Goal: Task Accomplishment & Management: Complete application form

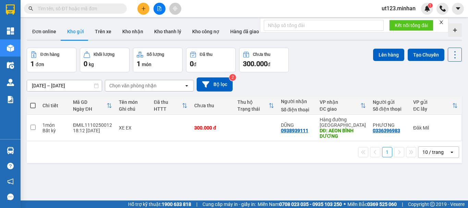
click at [158, 11] on button at bounding box center [159, 9] width 12 height 12
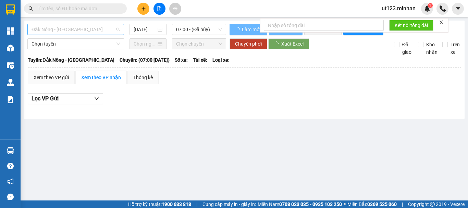
click at [90, 31] on span "Đắk Nông - [GEOGRAPHIC_DATA]" at bounding box center [76, 29] width 88 height 10
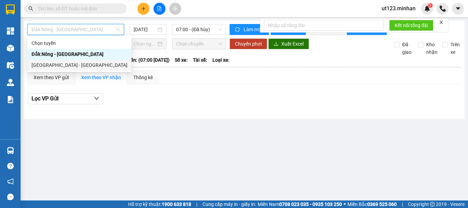
click at [73, 66] on div "[GEOGRAPHIC_DATA] - [GEOGRAPHIC_DATA]" at bounding box center [80, 65] width 96 height 8
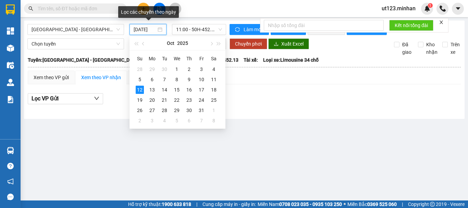
click at [146, 29] on input "[DATE]" at bounding box center [145, 30] width 23 height 8
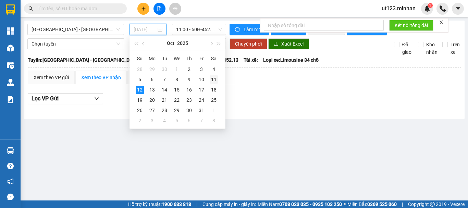
click at [215, 78] on div "11" at bounding box center [214, 79] width 8 height 8
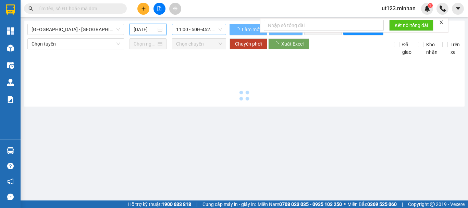
type input "[DATE]"
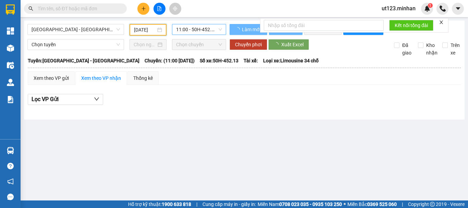
click at [203, 31] on span "11:00 - 50H-452.13" at bounding box center [199, 29] width 46 height 10
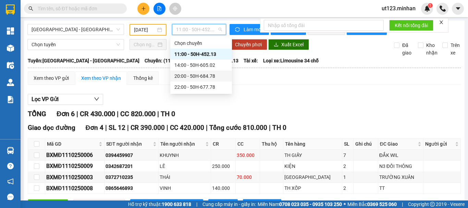
click at [210, 77] on div "20:00 - 50H-684.78" at bounding box center [200, 76] width 53 height 8
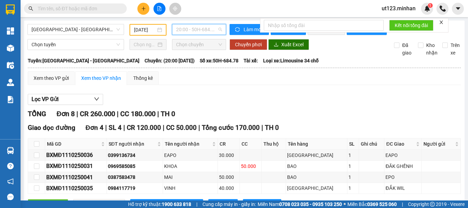
drag, startPoint x: 202, startPoint y: 27, endPoint x: 203, endPoint y: 30, distance: 3.6
click at [202, 27] on span "20:00 - 50H-684.78" at bounding box center [199, 29] width 46 height 10
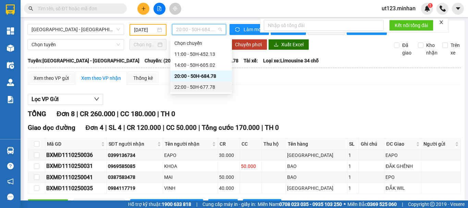
click at [206, 85] on div "22:00 - 50H-677.78" at bounding box center [200, 87] width 53 height 8
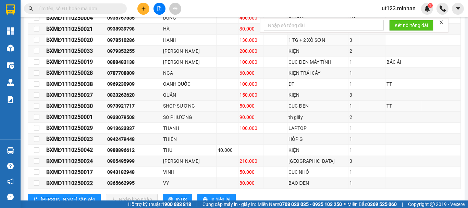
scroll to position [199, 0]
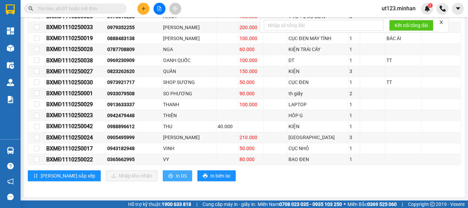
click at [163, 179] on button "In DS" at bounding box center [177, 175] width 29 height 11
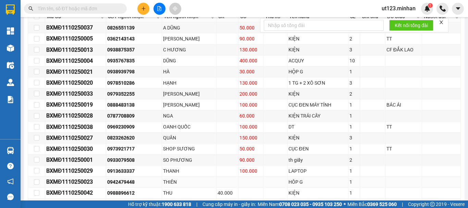
scroll to position [137, 0]
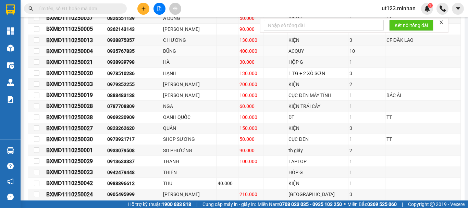
click at [121, 55] on div "0935767835" at bounding box center [133, 51] width 53 height 8
copy div "0935767835"
click at [129, 99] on div "0888483138" at bounding box center [133, 95] width 53 height 8
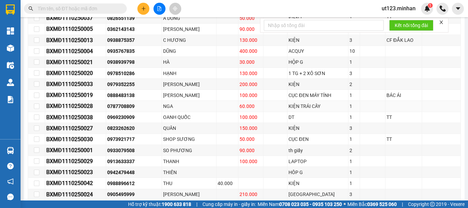
click at [128, 107] on div "0787708809" at bounding box center [133, 106] width 53 height 8
copy div "0787708809"
click at [124, 154] on div "0933079508" at bounding box center [133, 151] width 53 height 8
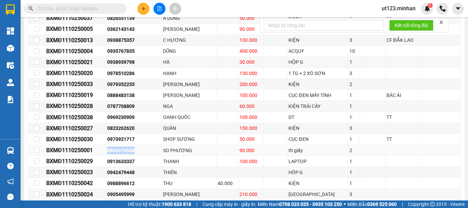
click at [124, 154] on div "0933079508" at bounding box center [133, 151] width 53 height 8
copy div "0933079508"
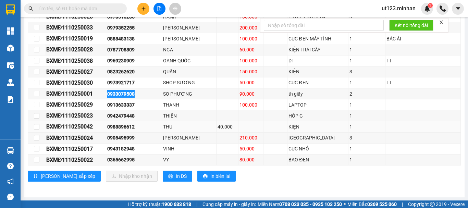
scroll to position [199, 0]
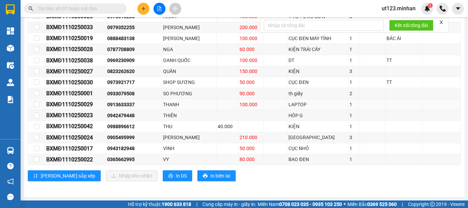
click at [124, 105] on div "0913633337" at bounding box center [133, 105] width 53 height 8
drag, startPoint x: 124, startPoint y: 105, endPoint x: 130, endPoint y: 106, distance: 5.9
click at [130, 106] on div "0913633337" at bounding box center [133, 105] width 53 height 8
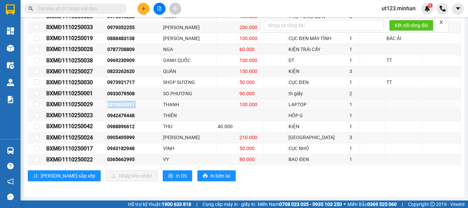
copy div "0913633337"
click at [123, 114] on div "0942479448" at bounding box center [133, 116] width 53 height 8
copy div "0942479448"
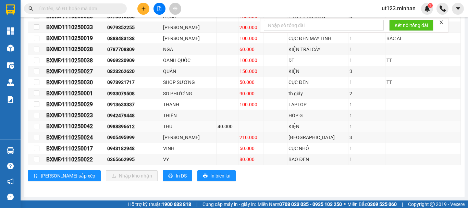
click at [122, 126] on div "0988896612" at bounding box center [133, 127] width 53 height 8
copy div "0988896612"
click at [119, 148] on div "0943182948" at bounding box center [133, 149] width 53 height 8
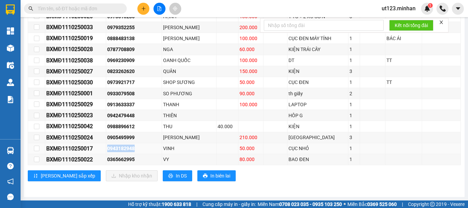
copy div "0943182948"
click at [122, 160] on div "0365662995" at bounding box center [133, 160] width 53 height 8
copy div "0365662995"
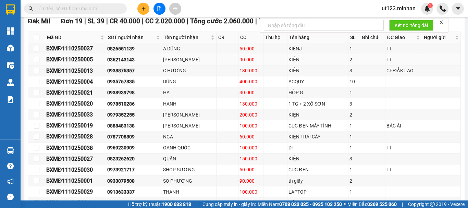
scroll to position [96, 0]
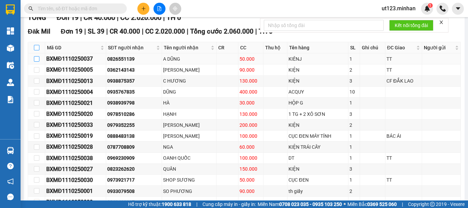
drag, startPoint x: 39, startPoint y: 52, endPoint x: 37, endPoint y: 61, distance: 9.1
click at [39, 50] on input "checkbox" at bounding box center [36, 47] width 5 height 5
checkbox input "true"
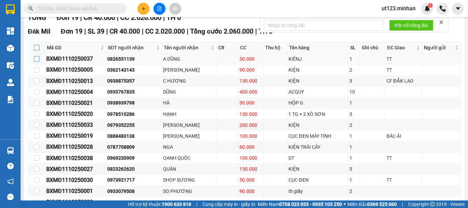
checkbox input "true"
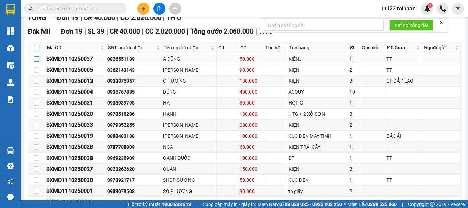
checkbox input "true"
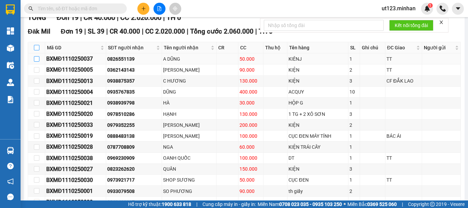
checkbox input "true"
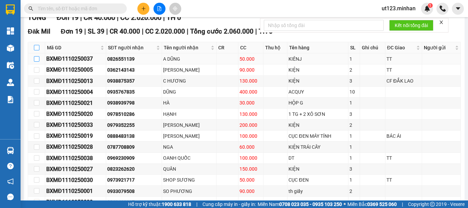
checkbox input "true"
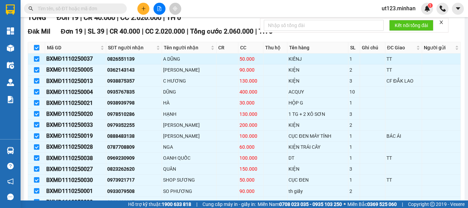
click at [36, 62] on input "checkbox" at bounding box center [36, 58] width 5 height 5
checkbox input "false"
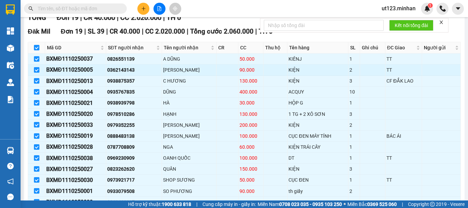
checkbox input "false"
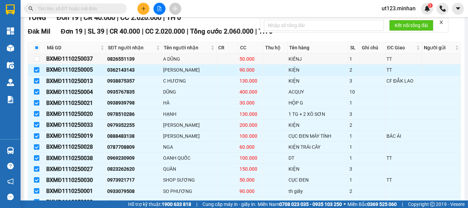
click at [37, 73] on input "checkbox" at bounding box center [36, 69] width 5 height 5
checkbox input "false"
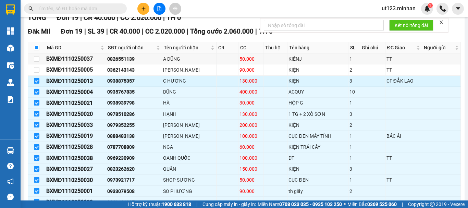
click at [38, 84] on input "checkbox" at bounding box center [36, 80] width 5 height 5
checkbox input "false"
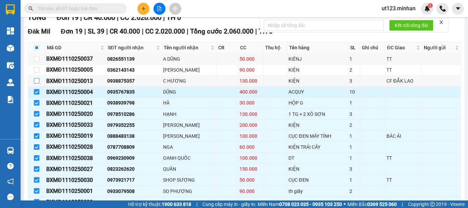
scroll to position [131, 0]
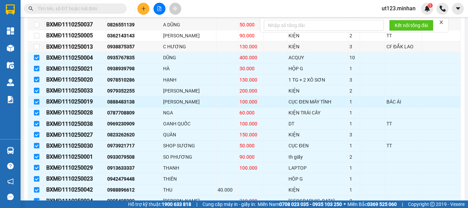
click at [37, 104] on input "checkbox" at bounding box center [36, 101] width 5 height 5
checkbox input "false"
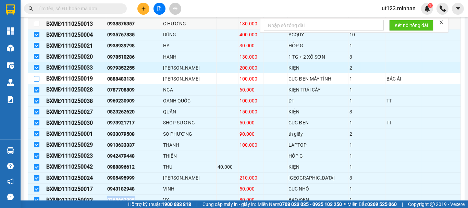
scroll to position [165, 0]
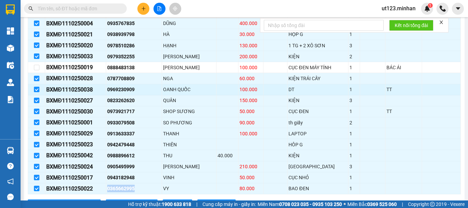
click at [38, 92] on input "checkbox" at bounding box center [36, 89] width 5 height 5
checkbox input "false"
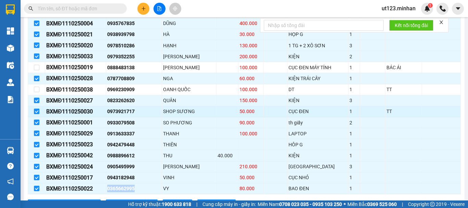
click at [38, 114] on input "checkbox" at bounding box center [36, 111] width 5 height 5
checkbox input "false"
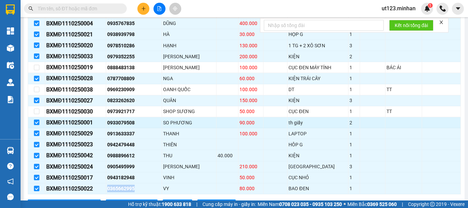
click at [38, 125] on input "checkbox" at bounding box center [36, 122] width 5 height 5
checkbox input "false"
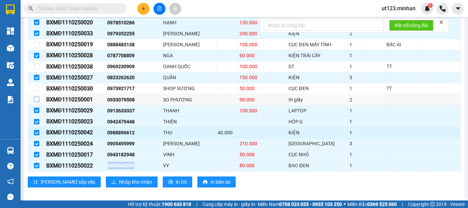
scroll to position [199, 0]
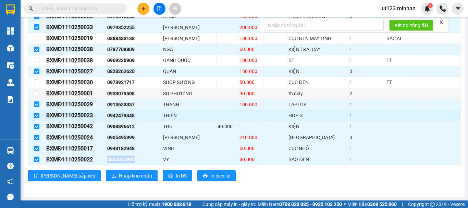
click at [38, 117] on input "checkbox" at bounding box center [36, 115] width 5 height 5
checkbox input "false"
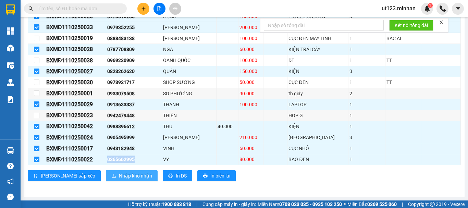
click at [119, 177] on span "Nhập kho nhận" at bounding box center [135, 176] width 33 height 8
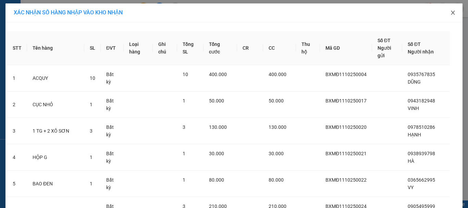
click at [454, 16] on span "Close" at bounding box center [452, 12] width 19 height 19
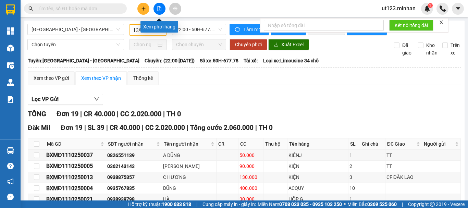
click at [159, 11] on icon "file-add" at bounding box center [160, 8] width 4 height 5
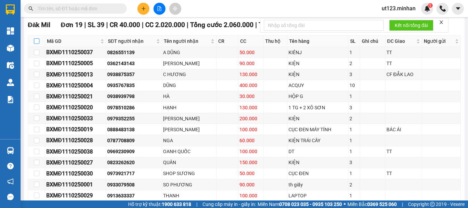
drag, startPoint x: 35, startPoint y: 47, endPoint x: 41, endPoint y: 48, distance: 6.7
click at [35, 44] on input "checkbox" at bounding box center [36, 40] width 5 height 5
checkbox input "true"
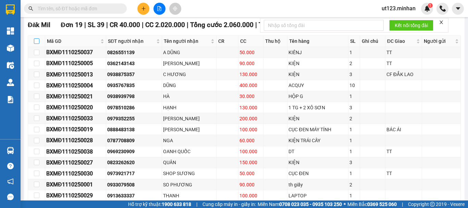
checkbox input "true"
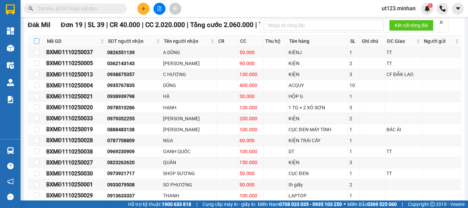
checkbox input "true"
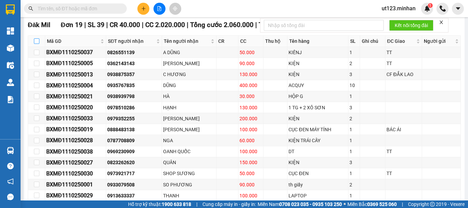
checkbox input "true"
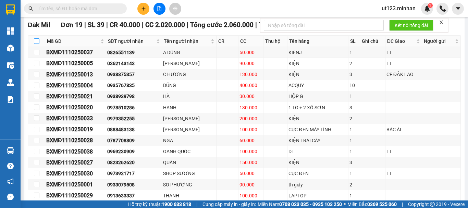
checkbox input "true"
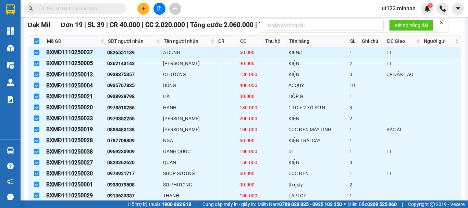
click at [33, 58] on td at bounding box center [36, 52] width 17 height 11
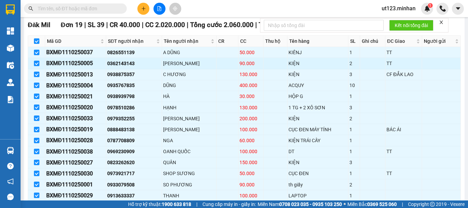
drag, startPoint x: 35, startPoint y: 59, endPoint x: 36, endPoint y: 63, distance: 4.5
click at [36, 55] on input "checkbox" at bounding box center [36, 52] width 5 height 5
checkbox input "false"
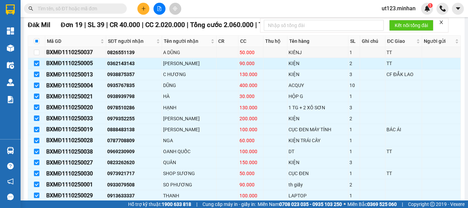
click at [35, 66] on input "checkbox" at bounding box center [36, 63] width 5 height 5
checkbox input "false"
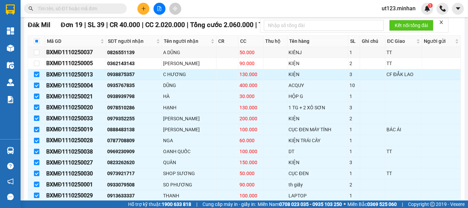
click at [36, 77] on input "checkbox" at bounding box center [36, 74] width 5 height 5
checkbox input "false"
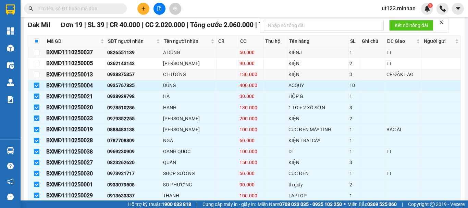
click at [38, 88] on input "checkbox" at bounding box center [36, 85] width 5 height 5
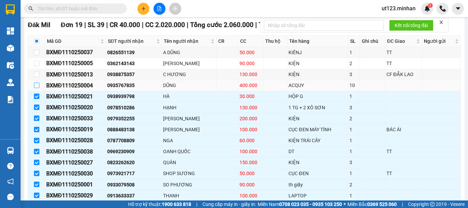
click at [38, 88] on input "checkbox" at bounding box center [36, 85] width 5 height 5
checkbox input "true"
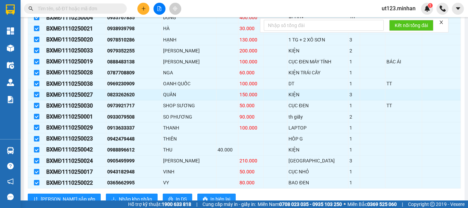
scroll to position [171, 0]
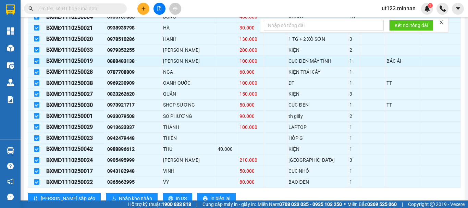
click at [37, 64] on input "checkbox" at bounding box center [36, 60] width 5 height 5
checkbox input "false"
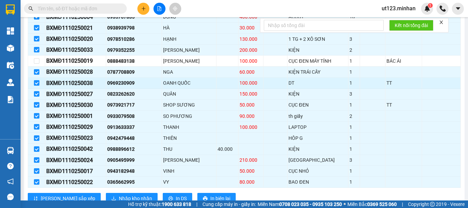
click at [39, 86] on input "checkbox" at bounding box center [36, 82] width 5 height 5
checkbox input "false"
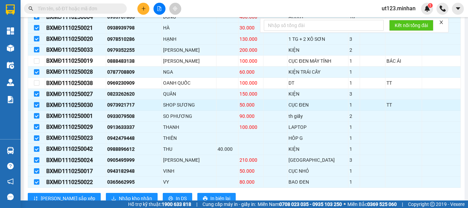
click at [34, 108] on input "checkbox" at bounding box center [36, 104] width 5 height 5
checkbox input "false"
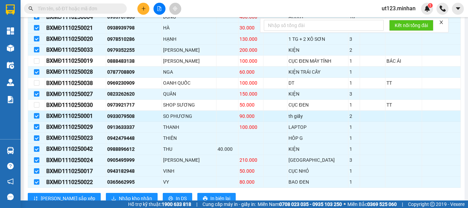
click at [33, 122] on td at bounding box center [36, 116] width 17 height 11
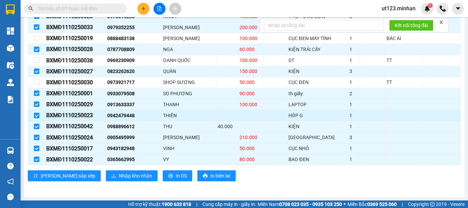
click at [38, 115] on input "checkbox" at bounding box center [36, 115] width 5 height 5
checkbox input "false"
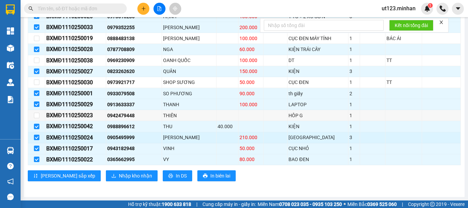
click at [39, 137] on td at bounding box center [36, 137] width 17 height 11
click at [37, 137] on input "checkbox" at bounding box center [36, 137] width 5 height 5
checkbox input "false"
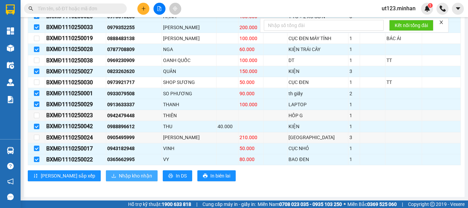
click at [106, 173] on button "Nhập kho nhận" at bounding box center [132, 175] width 52 height 11
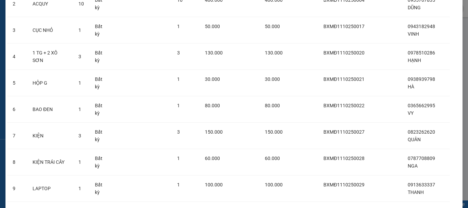
scroll to position [190, 0]
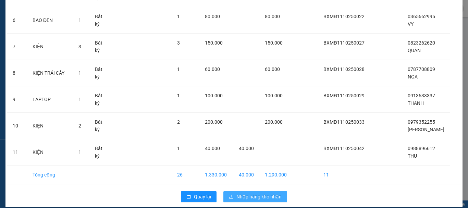
click at [266, 191] on button "Nhập hàng kho nhận" at bounding box center [255, 196] width 64 height 11
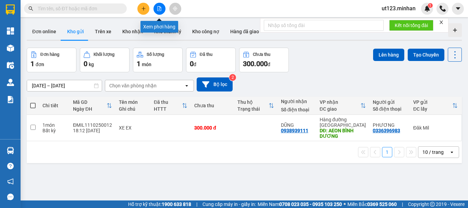
click at [161, 7] on icon "file-add" at bounding box center [159, 8] width 5 height 5
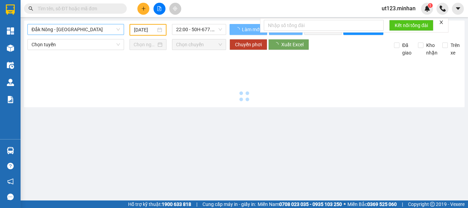
type input "[DATE]"
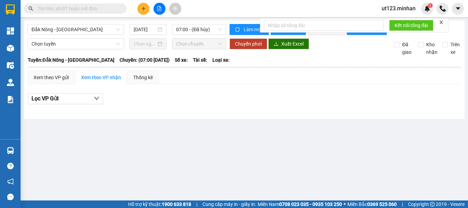
click at [89, 8] on input "text" at bounding box center [78, 9] width 81 height 8
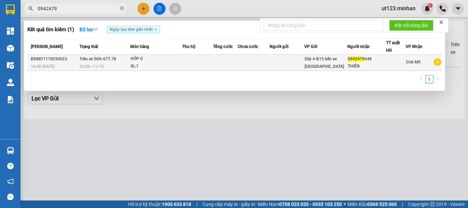
type input "0942479"
click at [172, 60] on div "HÔP G" at bounding box center [156, 59] width 51 height 8
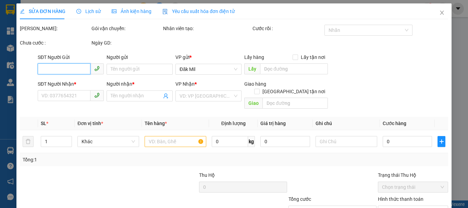
type input "0942479448"
type input "THIÊN"
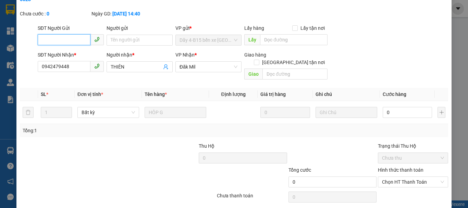
scroll to position [56, 0]
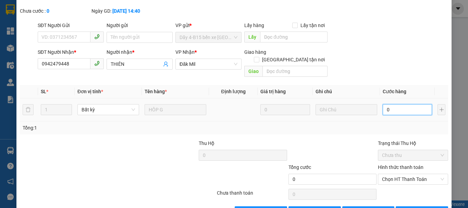
click at [397, 104] on input "0" at bounding box center [407, 109] width 49 height 11
type input "3"
type input "30"
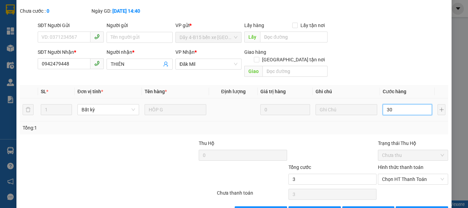
type input "30"
click at [421, 206] on button "[PERSON_NAME] và In" at bounding box center [422, 211] width 52 height 11
type input "30.000"
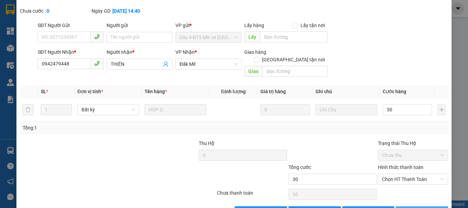
type input "30.000"
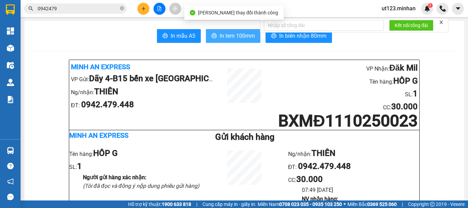
click at [232, 39] on span "In tem 100mm" at bounding box center [237, 36] width 35 height 9
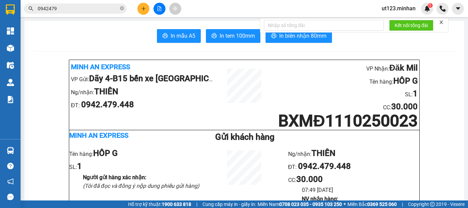
click at [90, 9] on input "0942479" at bounding box center [78, 9] width 81 height 8
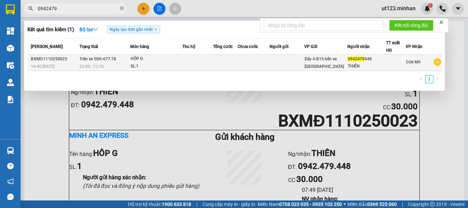
click at [171, 62] on div "HÔP G" at bounding box center [156, 59] width 51 height 8
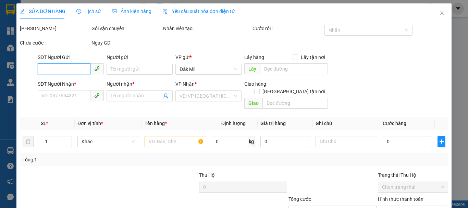
type input "0942479448"
type input "THIÊN"
type input "30.000"
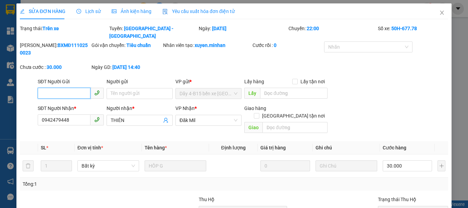
scroll to position [56, 0]
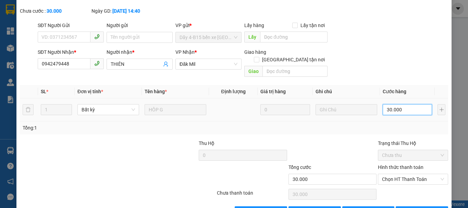
click at [402, 104] on input "30.000" at bounding box center [407, 109] width 49 height 11
type input "0"
click at [367, 208] on span "[PERSON_NAME] thay đổi" at bounding box center [382, 212] width 55 height 8
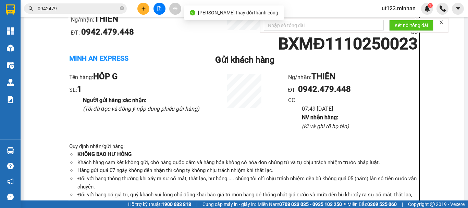
scroll to position [103, 0]
